Goal: Task Accomplishment & Management: Manage account settings

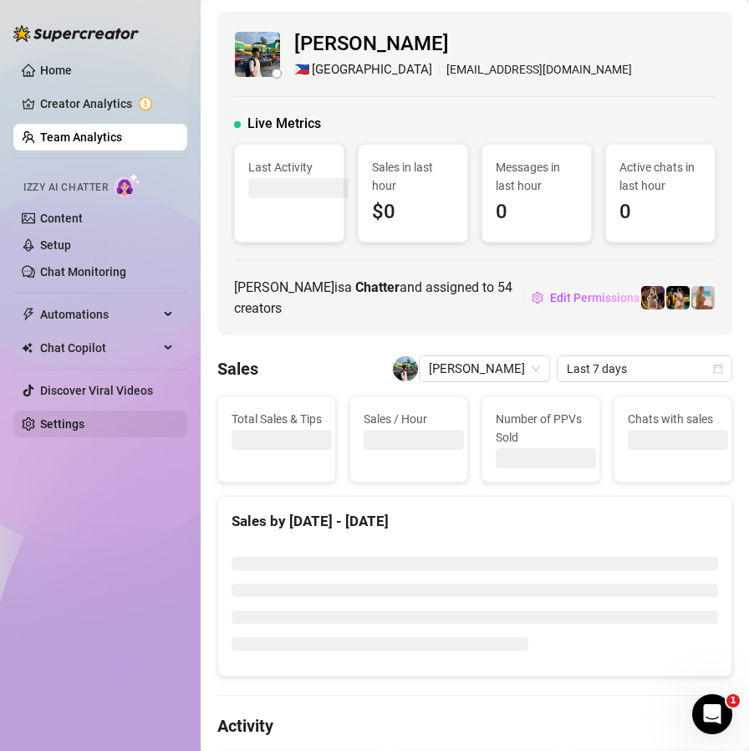
click at [73, 417] on link "Settings" at bounding box center [62, 423] width 44 height 13
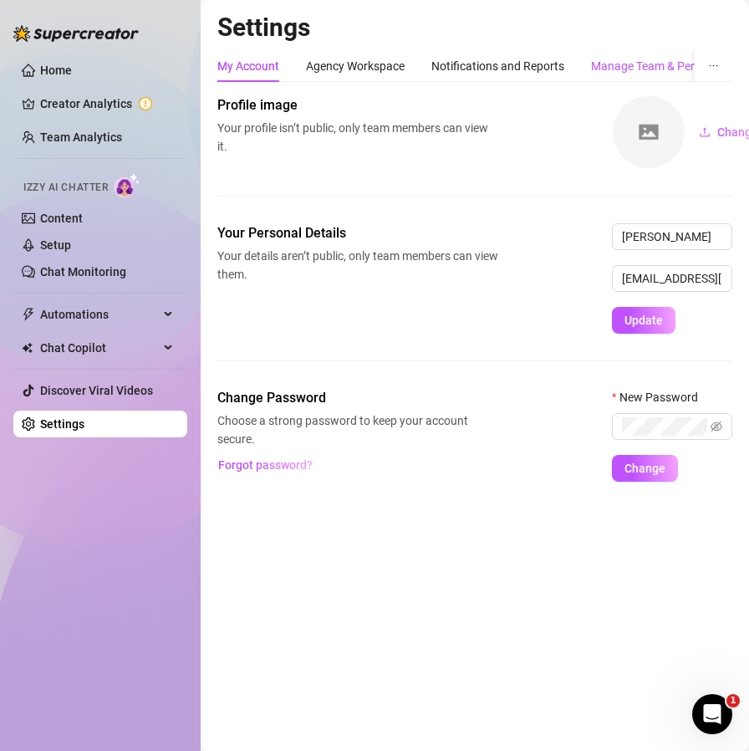
click at [635, 59] on div "Manage Team & Permissions" at bounding box center [666, 66] width 150 height 18
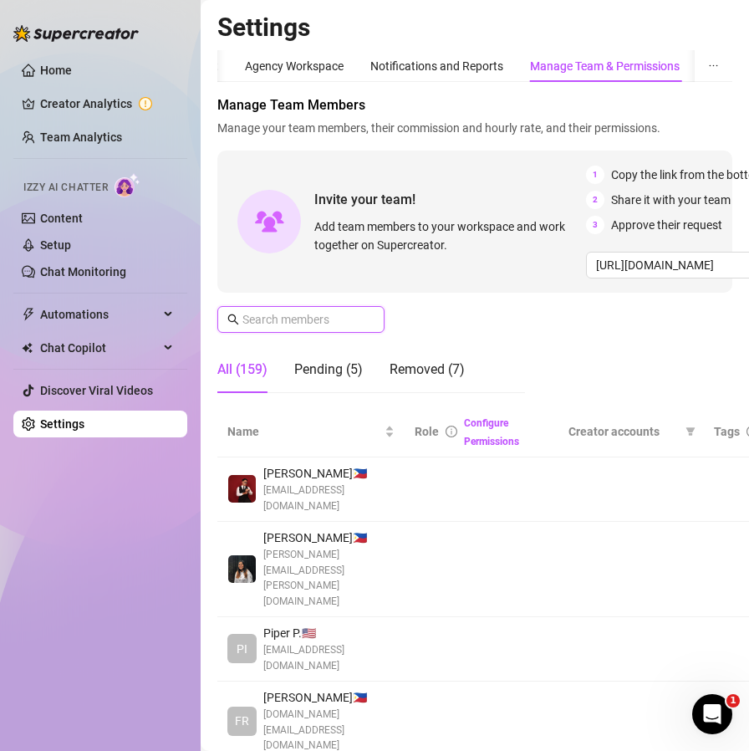
click at [314, 315] on input "text" at bounding box center [302, 319] width 119 height 18
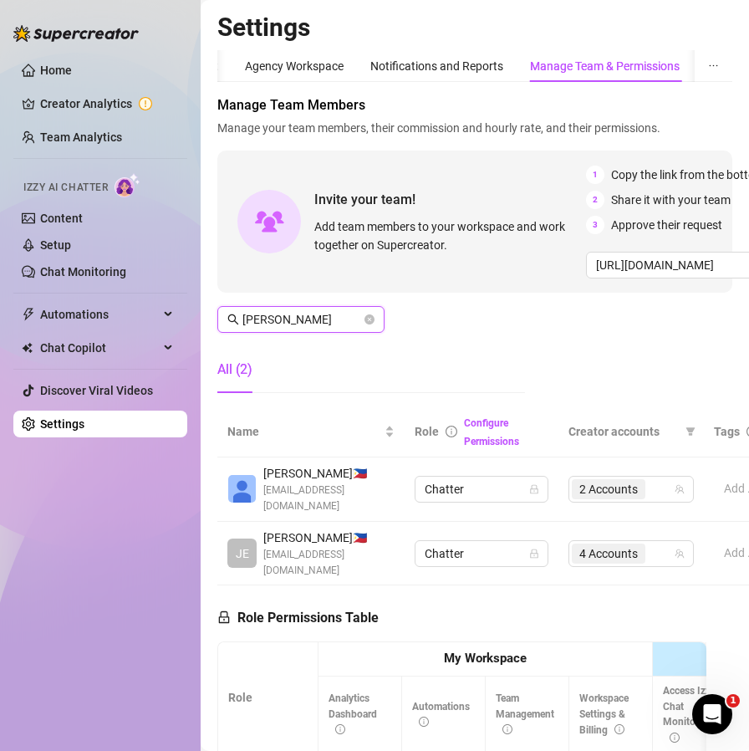
type input "[PERSON_NAME]"
click at [626, 545] on span "4 Accounts" at bounding box center [609, 554] width 59 height 18
click at [608, 545] on span "4 Accounts" at bounding box center [609, 554] width 59 height 18
drag, startPoint x: 667, startPoint y: 493, endPoint x: 657, endPoint y: 491, distance: 9.5
click at [666, 493] on div "2 Accounts" at bounding box center [622, 489] width 101 height 23
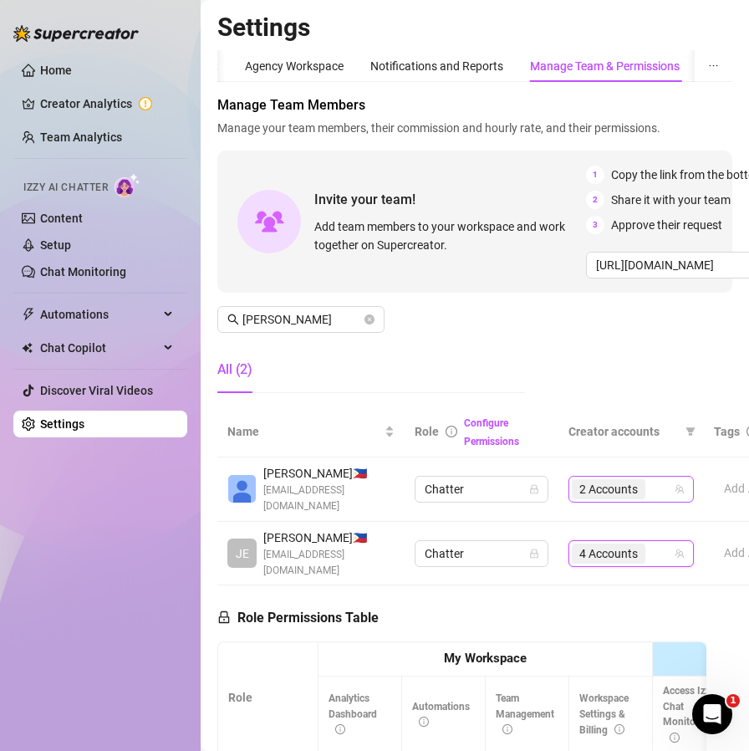
click at [657, 491] on div "2 Accounts" at bounding box center [622, 489] width 101 height 23
type input "lily"
click at [643, 516] on div "Lily" at bounding box center [652, 524] width 19 height 20
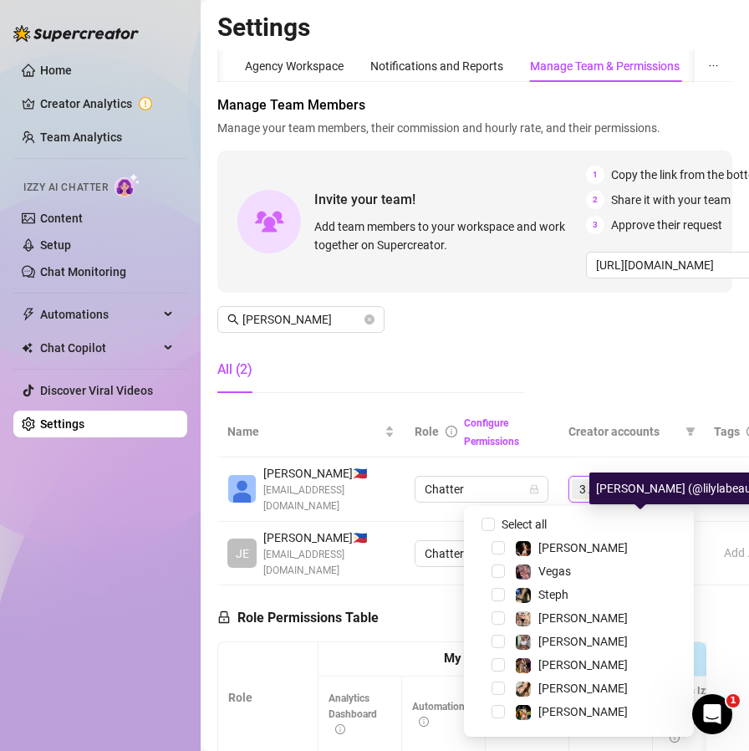
click at [722, 596] on main "Settings My Account Agency Workspace Notifications and Reports Manage Team & Pe…" at bounding box center [475, 565] width 549 height 1131
